Goal: Task Accomplishment & Management: Manage account settings

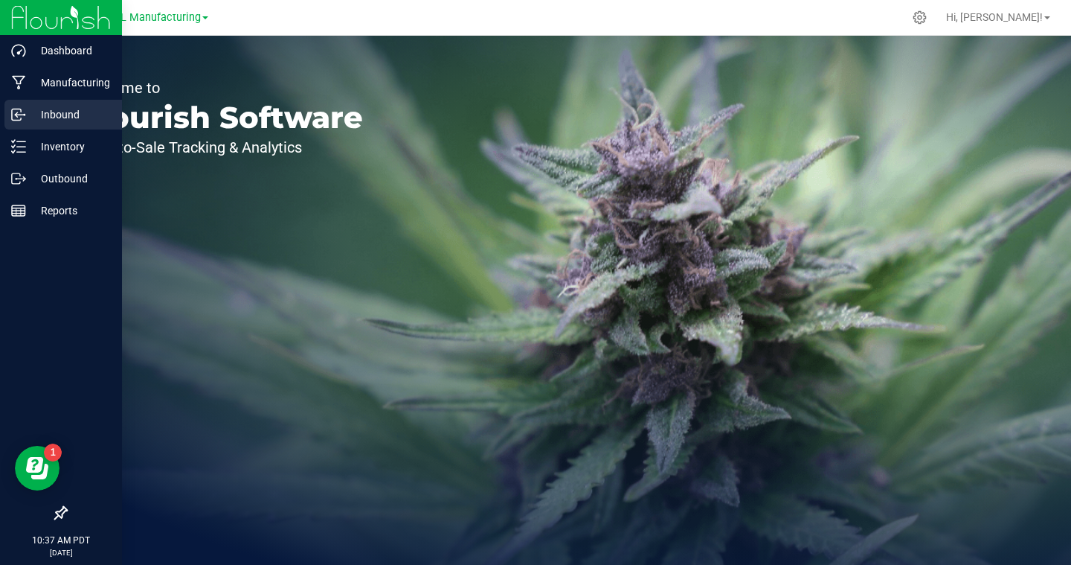
click at [28, 118] on p "Inbound" at bounding box center [70, 115] width 89 height 18
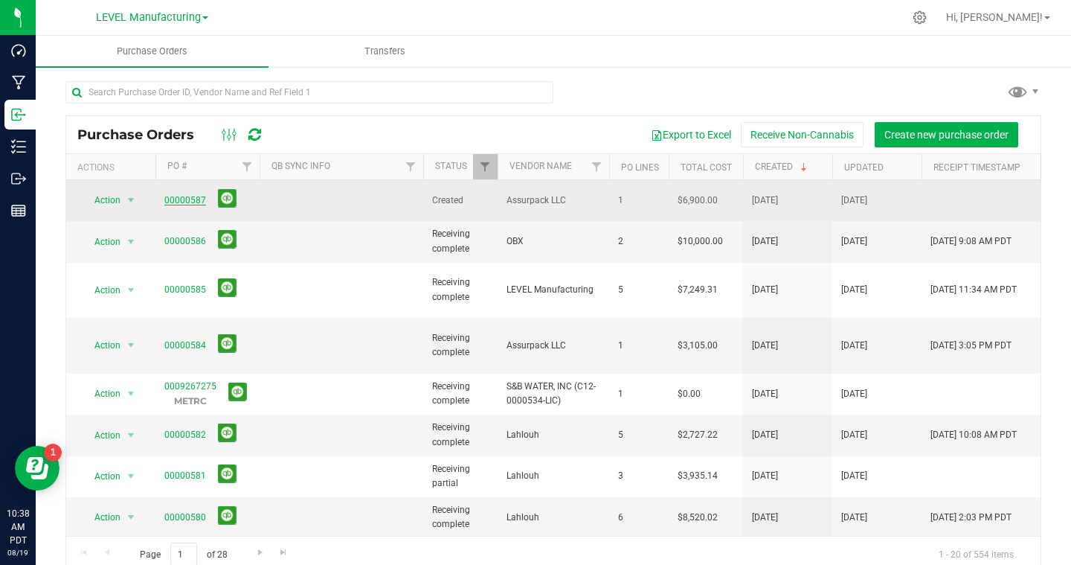
click at [188, 196] on link "00000587" at bounding box center [185, 200] width 42 height 10
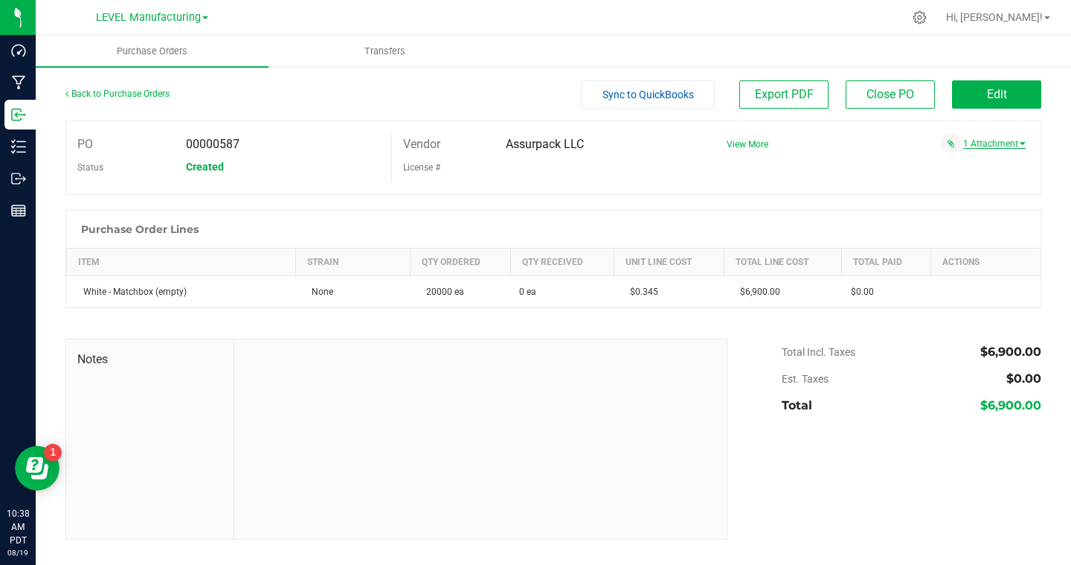
click at [981, 146] on link "1 Attachment" at bounding box center [994, 143] width 62 height 10
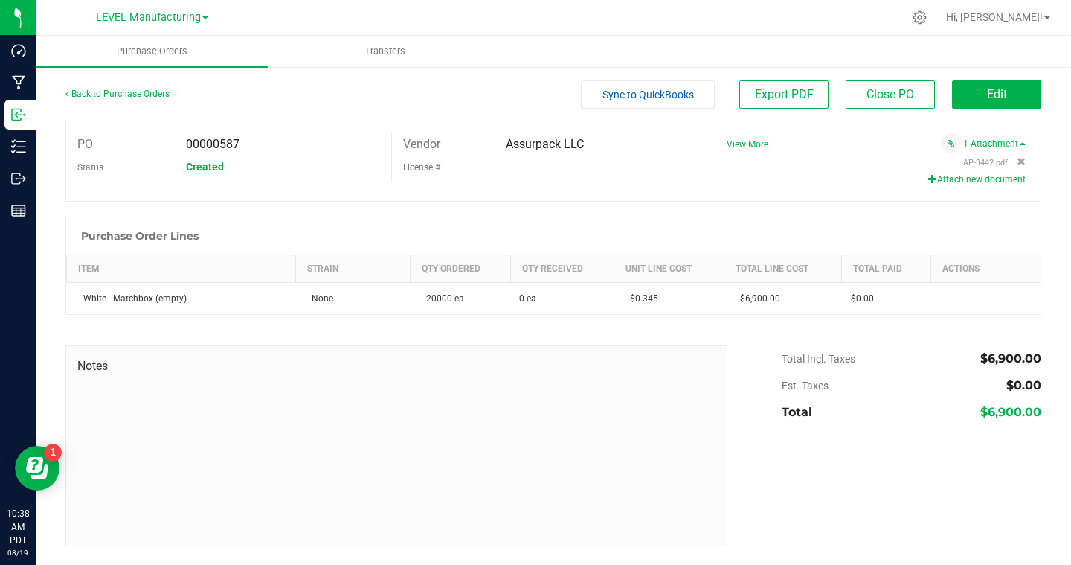
click at [987, 183] on button "Attach new document" at bounding box center [976, 179] width 97 height 13
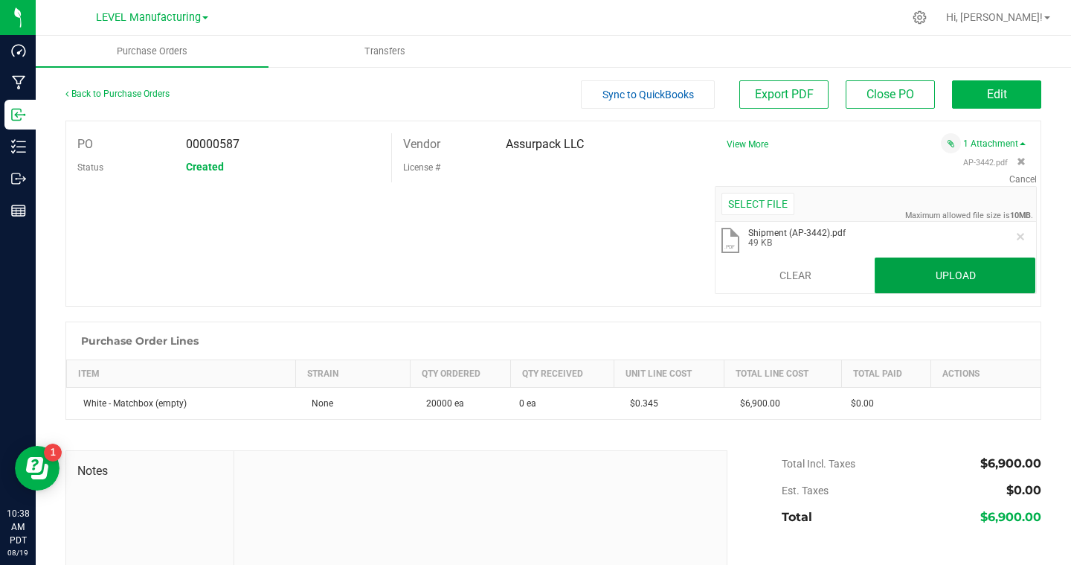
click at [934, 276] on button "Upload" at bounding box center [955, 275] width 161 height 36
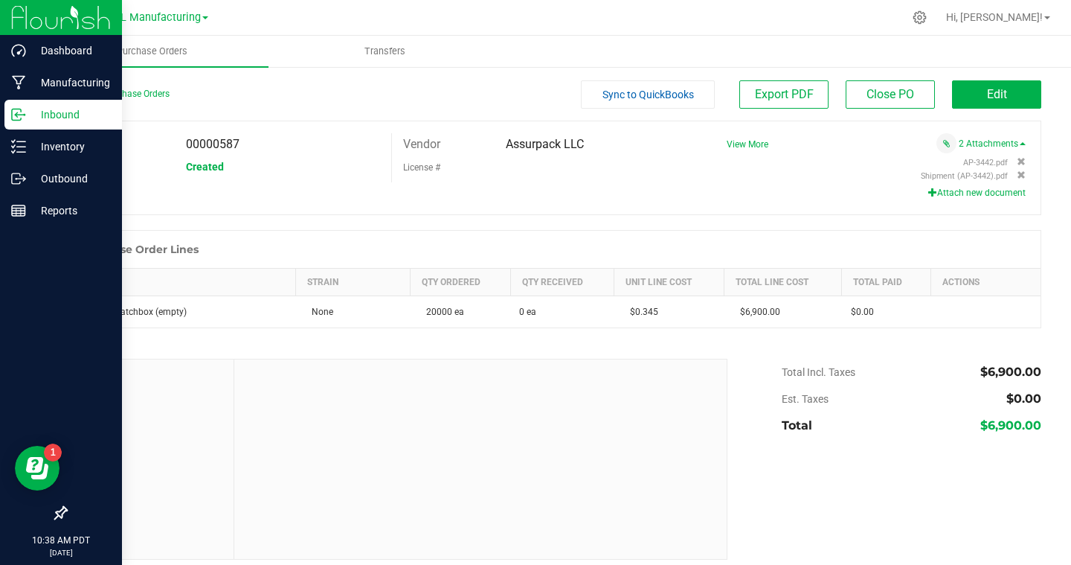
click at [20, 116] on icon at bounding box center [18, 114] width 15 height 15
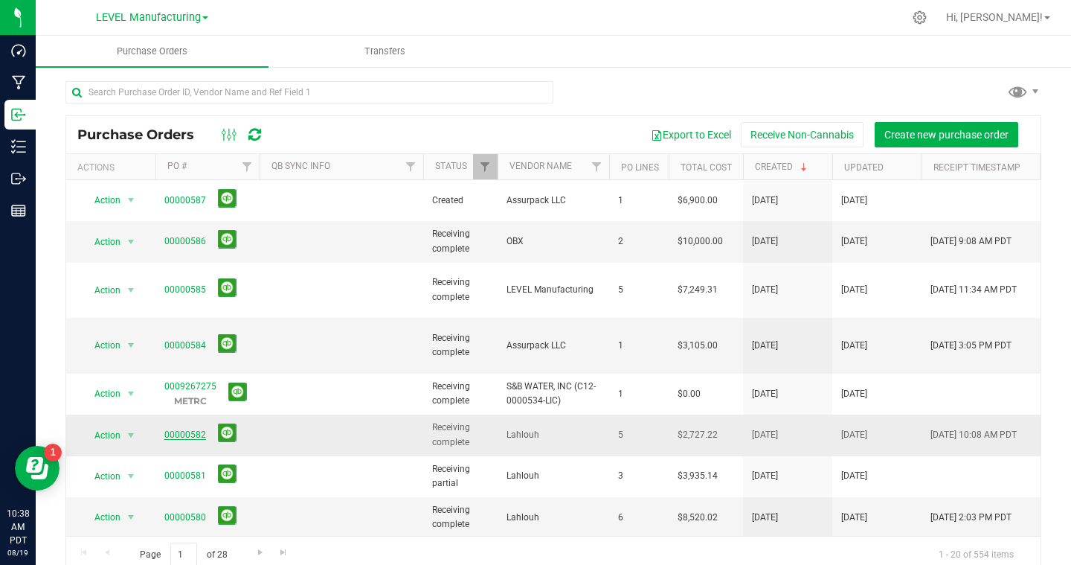
click at [193, 429] on link "00000582" at bounding box center [185, 434] width 42 height 10
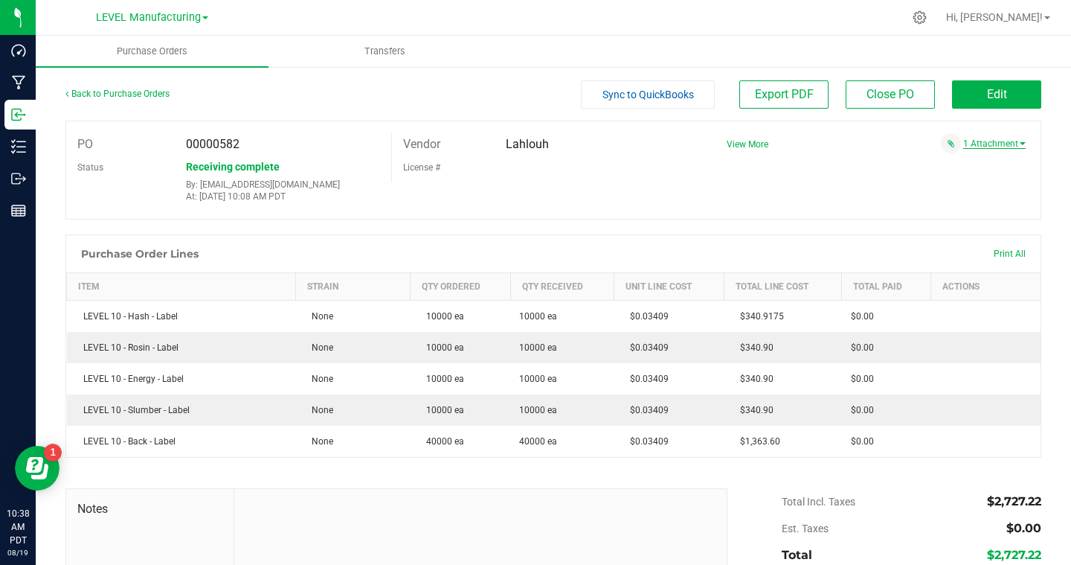
click at [995, 140] on link "1 Attachment" at bounding box center [994, 143] width 62 height 10
click at [991, 176] on button "Attach new document" at bounding box center [976, 179] width 97 height 13
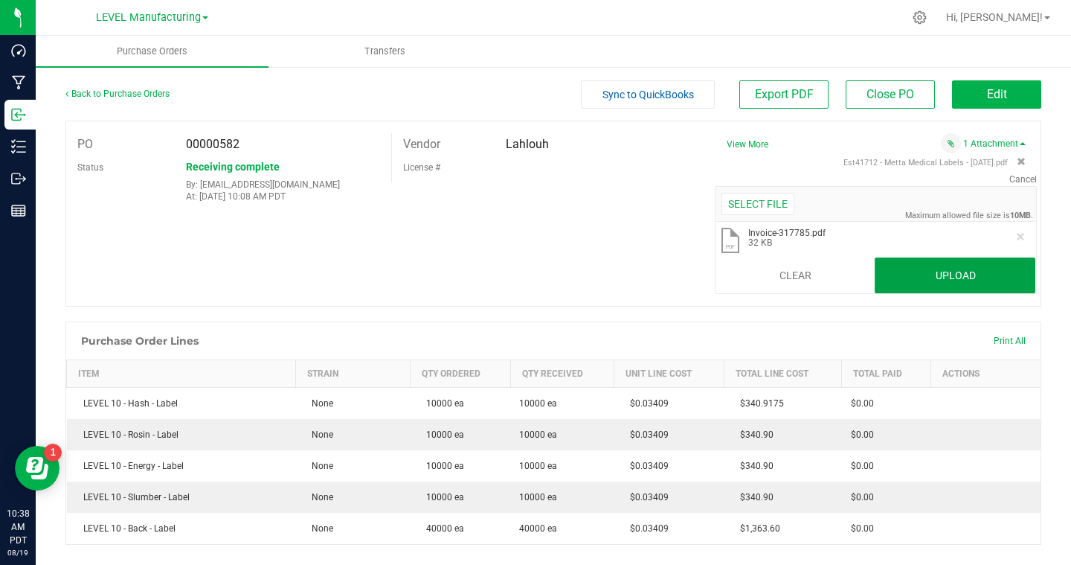
click at [958, 280] on button "Upload" at bounding box center [955, 275] width 161 height 36
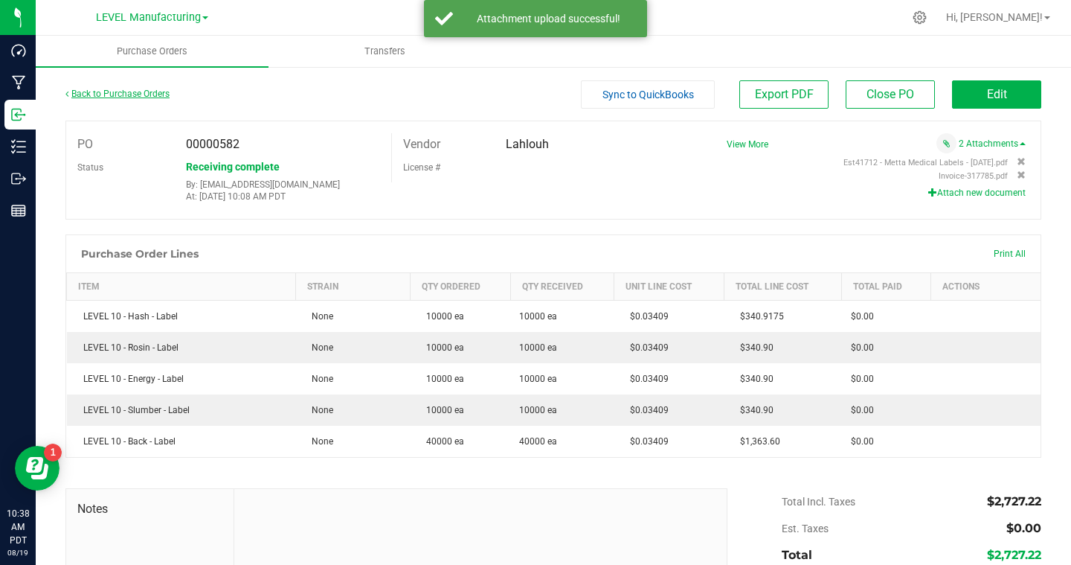
click at [146, 98] on link "Back to Purchase Orders" at bounding box center [117, 94] width 104 height 10
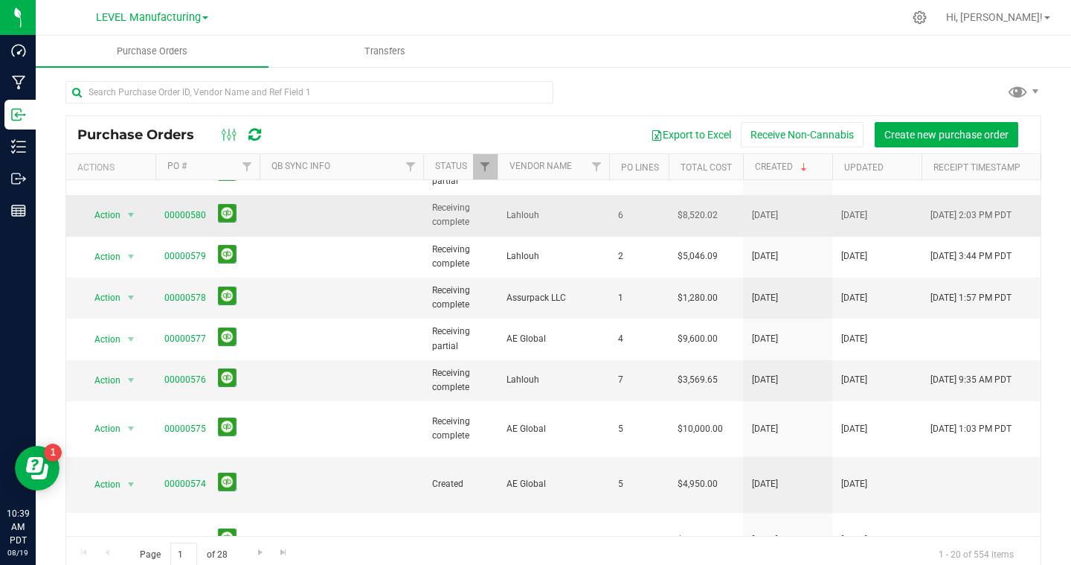
scroll to position [319, 0]
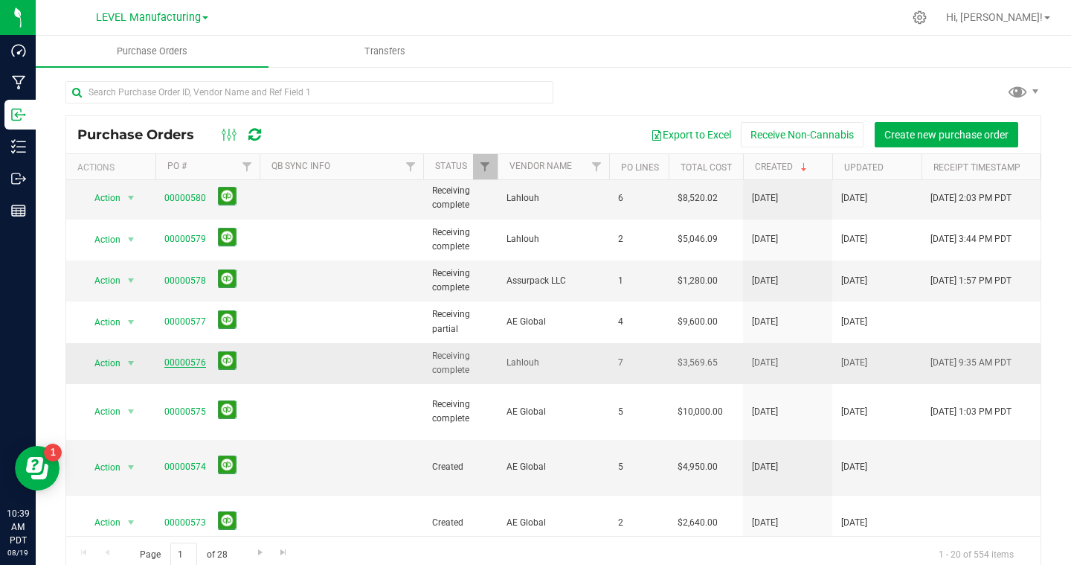
click at [192, 357] on link "00000576" at bounding box center [185, 362] width 42 height 10
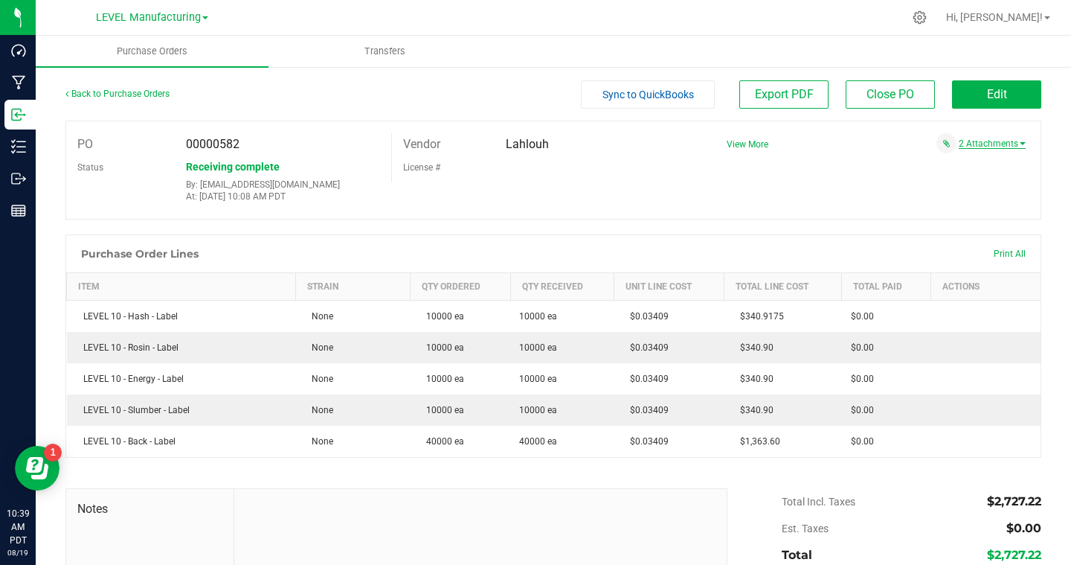
click at [989, 146] on link "2 Attachments" at bounding box center [992, 143] width 67 height 10
click at [787, 244] on div "Purchase Order Lines Print All" at bounding box center [553, 253] width 975 height 37
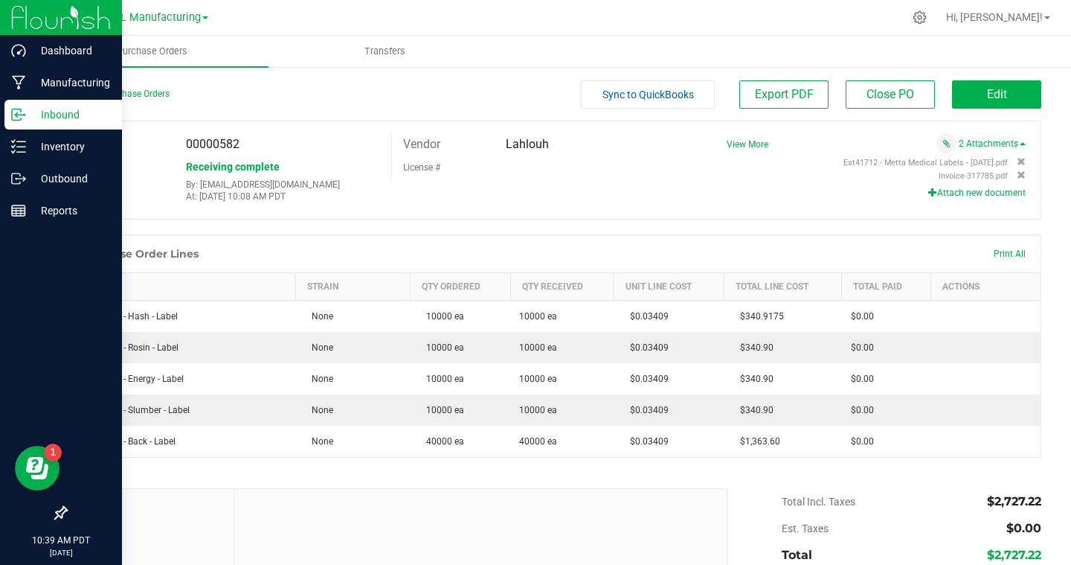
click at [68, 116] on p "Inbound" at bounding box center [70, 115] width 89 height 18
